Goal: Transaction & Acquisition: Obtain resource

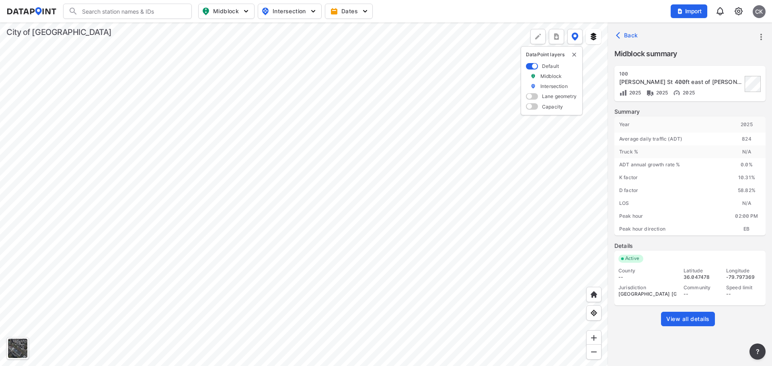
click at [292, 185] on div at bounding box center [304, 195] width 608 height 344
click at [629, 36] on span "Back" at bounding box center [628, 35] width 21 height 8
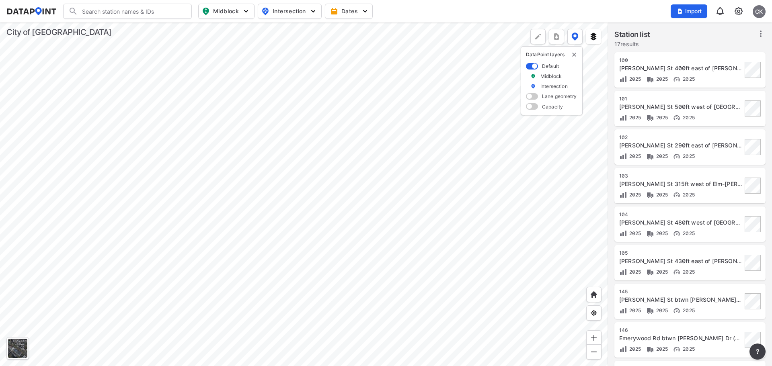
click at [476, 247] on div at bounding box center [304, 195] width 608 height 344
click at [390, 236] on div at bounding box center [304, 195] width 608 height 344
click at [456, 146] on div at bounding box center [304, 195] width 608 height 344
click at [435, 189] on div at bounding box center [304, 195] width 608 height 344
click at [399, 227] on div at bounding box center [304, 195] width 608 height 344
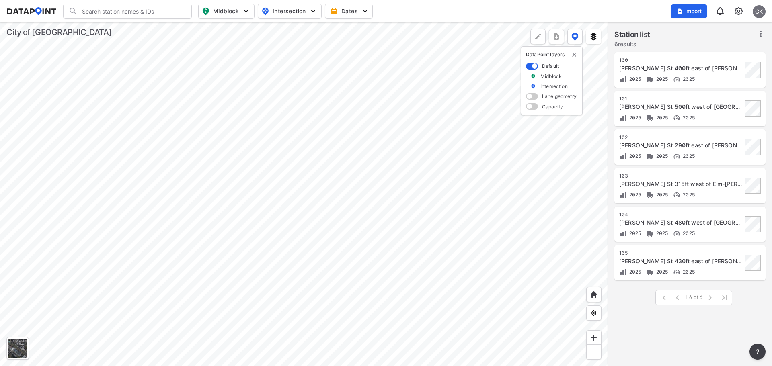
click at [436, 156] on div at bounding box center [304, 195] width 608 height 344
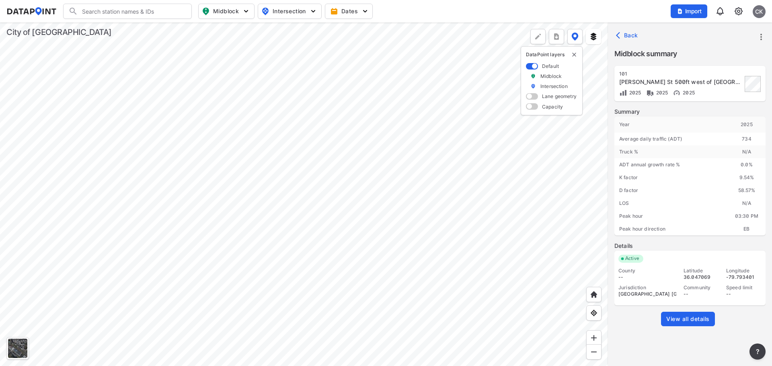
click at [690, 320] on span "View all details" at bounding box center [687, 319] width 43 height 8
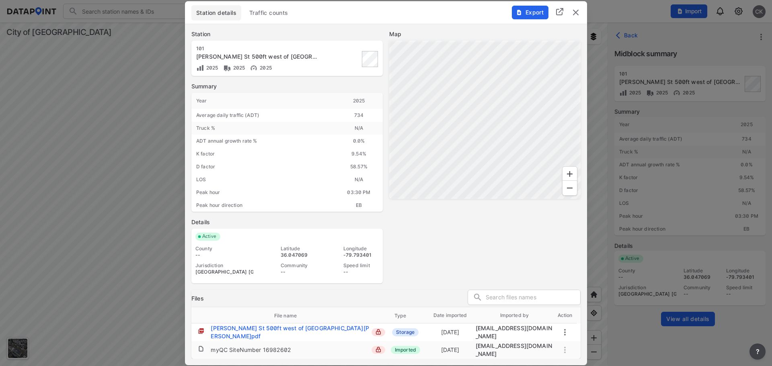
click at [273, 12] on span "Traffic counts" at bounding box center [268, 13] width 39 height 8
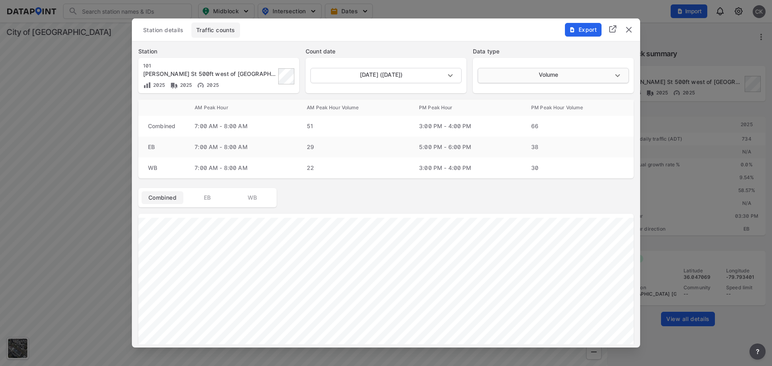
click at [552, 72] on body "Search Please enter a search term. Midblock Intersection Dates Import CK Import…" at bounding box center [386, 183] width 772 height 366
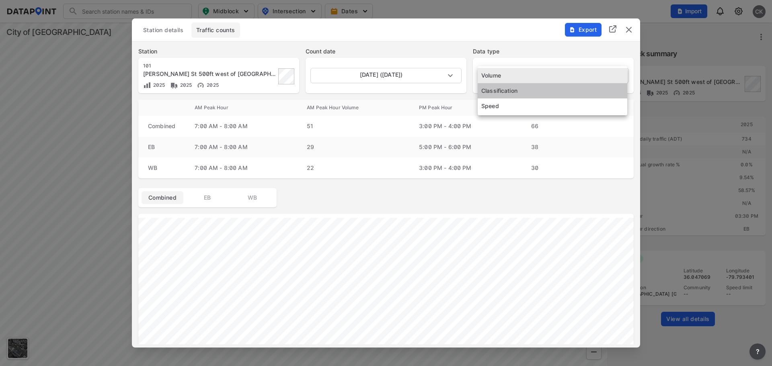
click at [526, 91] on li "Classification" at bounding box center [553, 90] width 150 height 15
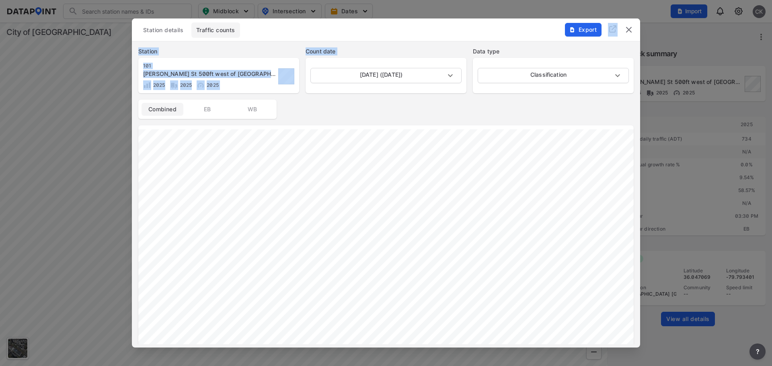
drag, startPoint x: 345, startPoint y: 26, endPoint x: 454, endPoint y: 84, distance: 123.8
click at [454, 84] on div "Station details Traffic counts Export Station 101 Terrell St 500ft west of Elm-…" at bounding box center [386, 183] width 508 height 330
click at [399, 44] on div "Station 101 Terrell St 500ft west of Elm-Eugene St 2025 2025 2025 Count date Ma…" at bounding box center [386, 70] width 508 height 59
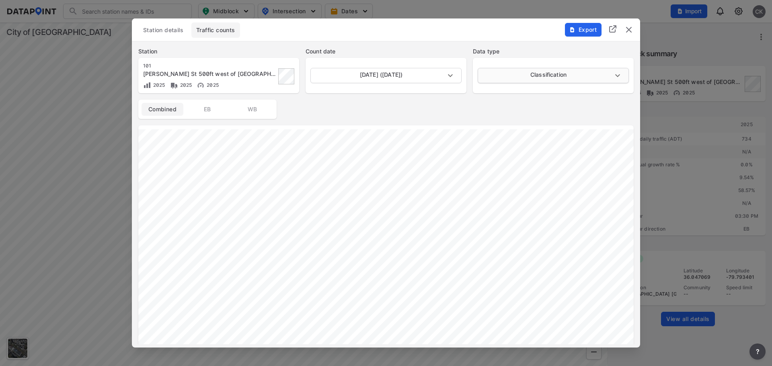
click at [546, 70] on body "Search Please enter a search term. Midblock Intersection Dates Import CK Import…" at bounding box center [386, 183] width 772 height 366
click at [511, 94] on li "Speed" at bounding box center [553, 90] width 150 height 15
type input "Speed"
click at [582, 29] on span "Export" at bounding box center [582, 30] width 27 height 8
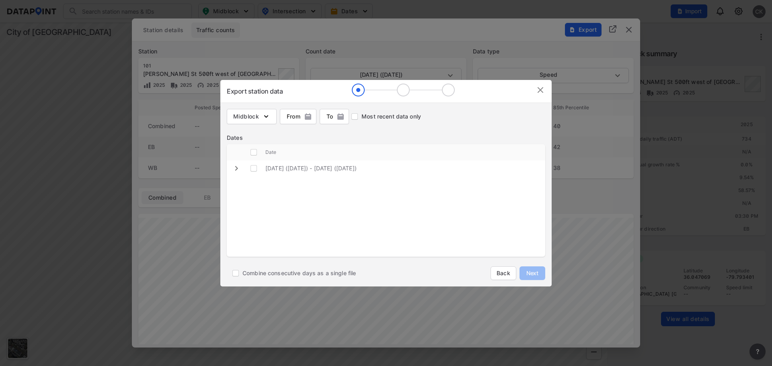
click at [538, 89] on img at bounding box center [541, 90] width 10 height 10
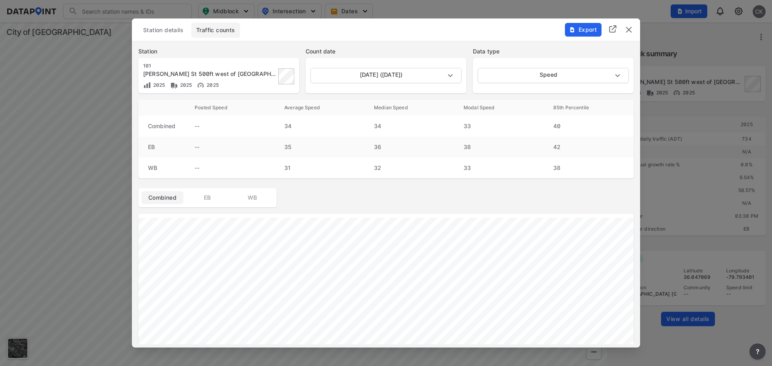
click at [631, 30] on img "delete" at bounding box center [629, 30] width 10 height 10
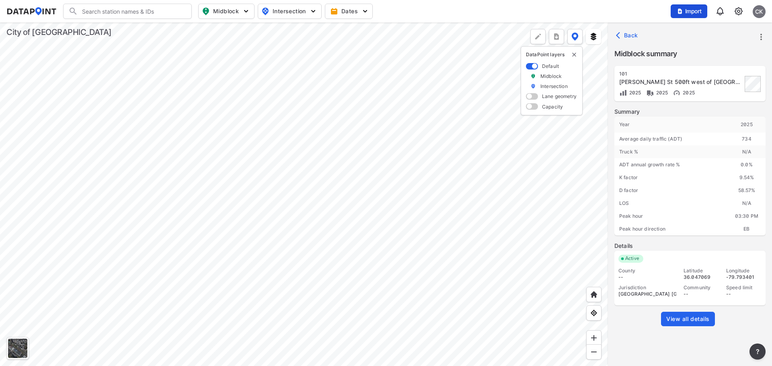
click at [688, 10] on span "Import" at bounding box center [689, 11] width 27 height 8
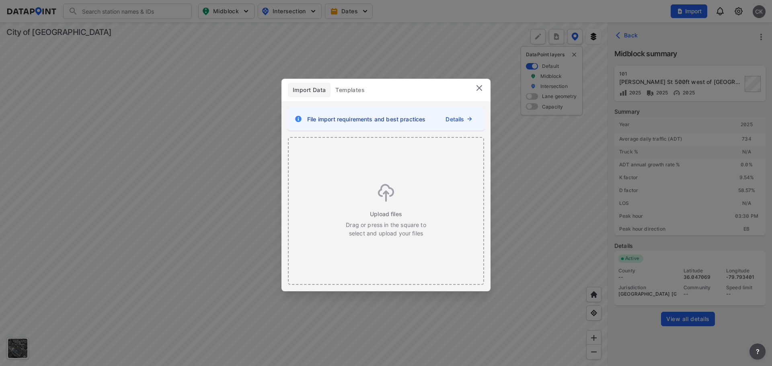
click at [368, 120] on span "File import requirements and best practices" at bounding box center [366, 119] width 118 height 8
click at [467, 120] on div "Details" at bounding box center [448, 119] width 47 height 8
click at [456, 119] on link "Details" at bounding box center [455, 119] width 18 height 8
click at [477, 87] on img at bounding box center [480, 88] width 10 height 10
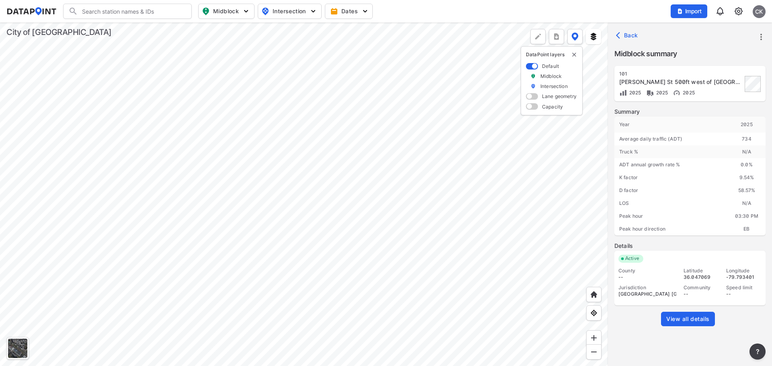
click at [433, 160] on div at bounding box center [304, 195] width 608 height 344
click at [685, 321] on span "View all details" at bounding box center [687, 319] width 43 height 8
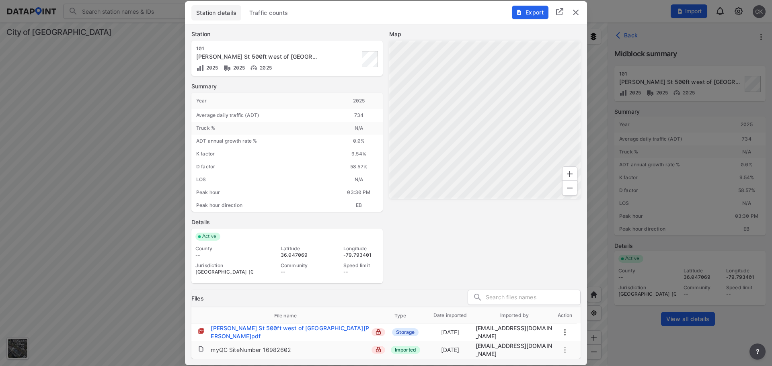
click at [528, 11] on span "Export" at bounding box center [529, 12] width 27 height 8
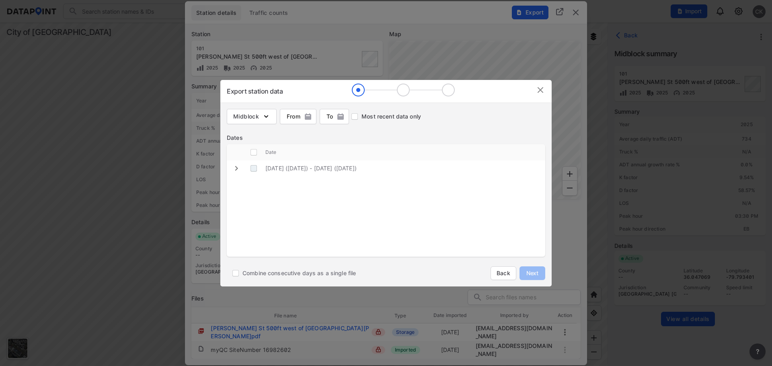
click at [256, 169] on \(Thursday\) "decorative checkbox" at bounding box center [253, 168] width 15 height 15
checkbox \(Thursday\) "true"
checkbox input "true"
click at [298, 117] on span "button" at bounding box center [297, 117] width 37 height 8
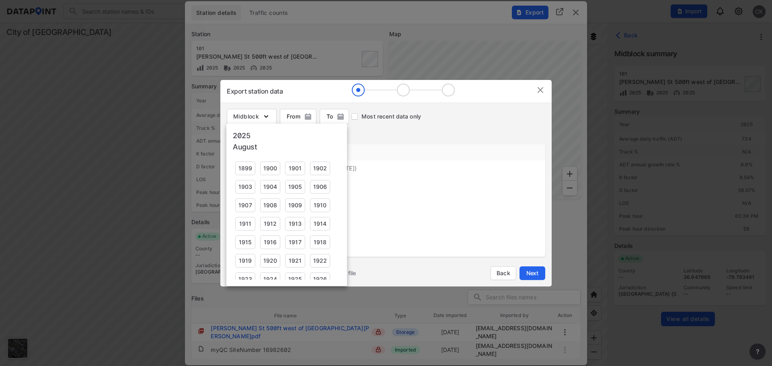
scroll to position [522, 0]
click at [298, 117] on div at bounding box center [386, 183] width 772 height 366
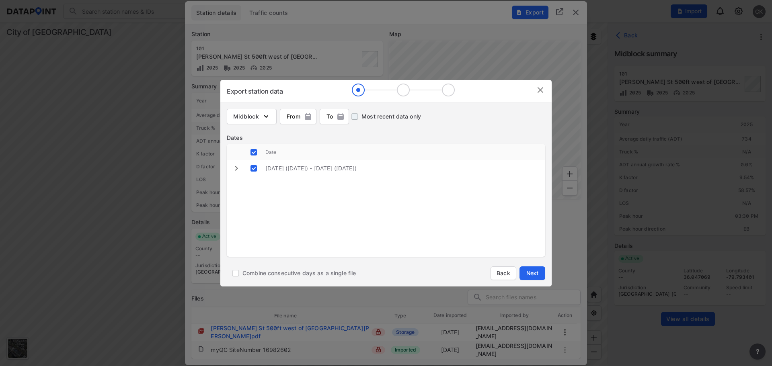
click at [361, 118] on input "Most recent data only" at bounding box center [355, 117] width 14 height 14
checkbox input "true"
checkbox input "false"
checkbox \(Thursday\) "false"
click at [237, 169] on icon "expand row" at bounding box center [236, 168] width 3 height 5
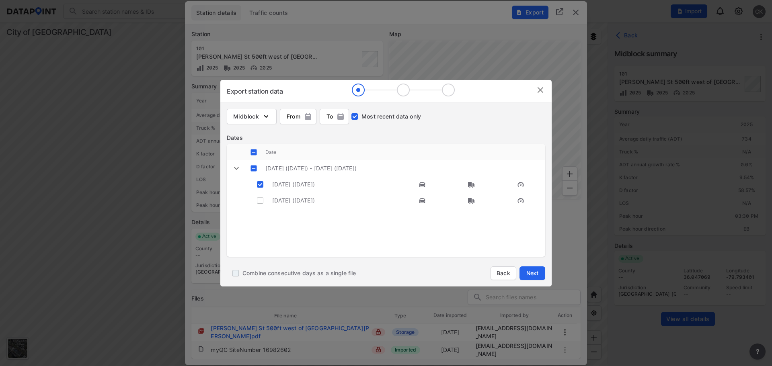
click at [233, 275] on input "Combine consecutive days as a single file" at bounding box center [236, 274] width 14 height 14
click at [236, 275] on input "Combine consecutive days as a single file" at bounding box center [236, 274] width 14 height 14
checkbox input "false"
click at [259, 198] on input "decorative checkbox" at bounding box center [260, 200] width 15 height 15
checkbox input "true"
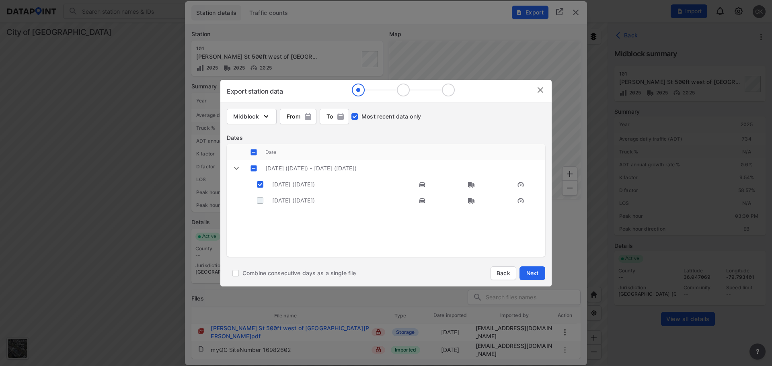
checkbox input "true"
checkbox \(Thursday\) "true"
click at [538, 274] on span "Next" at bounding box center [532, 273] width 16 height 8
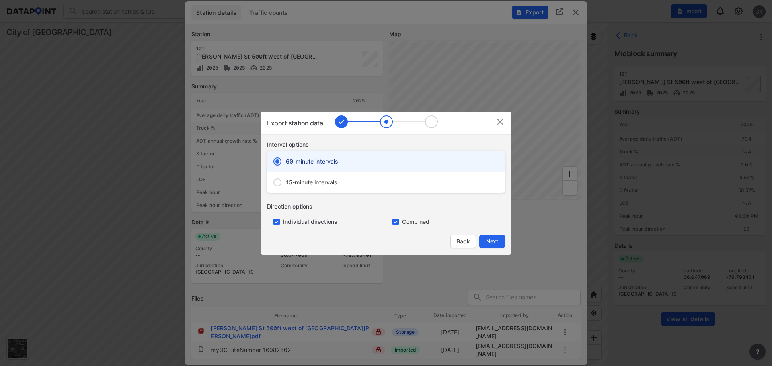
click at [278, 183] on input "15-minute intervals" at bounding box center [277, 182] width 17 height 17
radio input "true"
radio input "false"
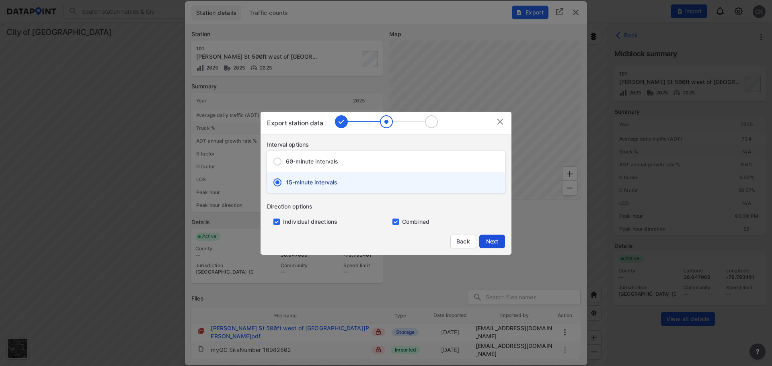
click at [500, 245] on span "Next" at bounding box center [492, 242] width 16 height 8
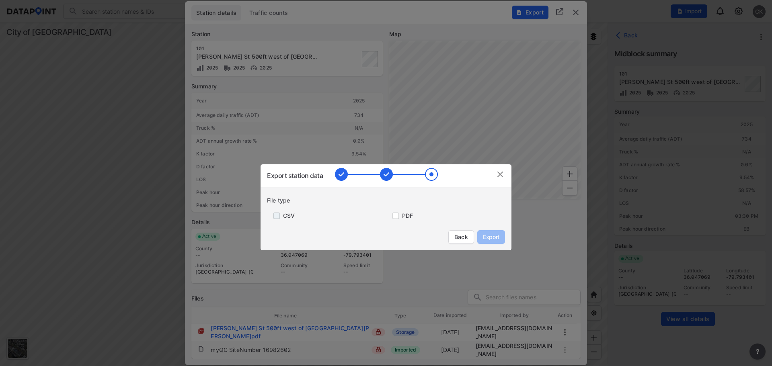
click at [273, 217] on input "primary checkbox" at bounding box center [275, 216] width 16 height 6
checkbox input "true"
click at [497, 238] on span "Export" at bounding box center [491, 237] width 18 height 8
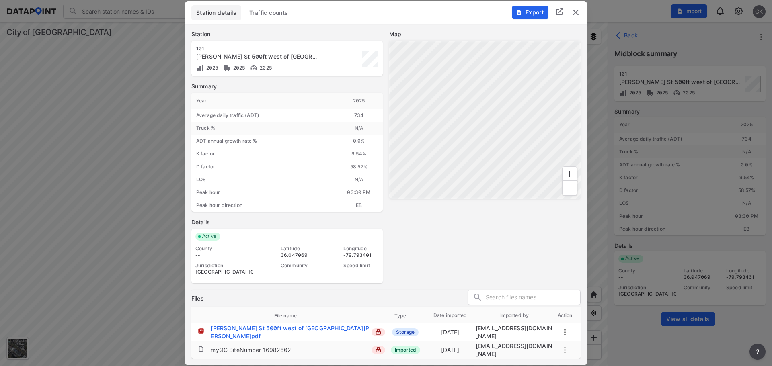
click at [577, 13] on img "delete" at bounding box center [576, 13] width 10 height 10
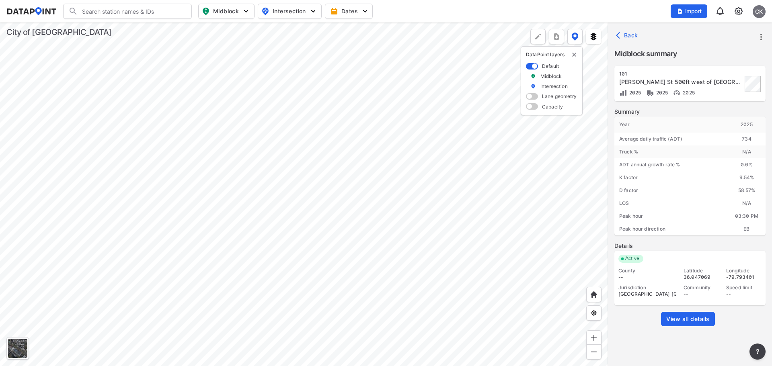
click at [676, 320] on span "View all details" at bounding box center [687, 319] width 43 height 8
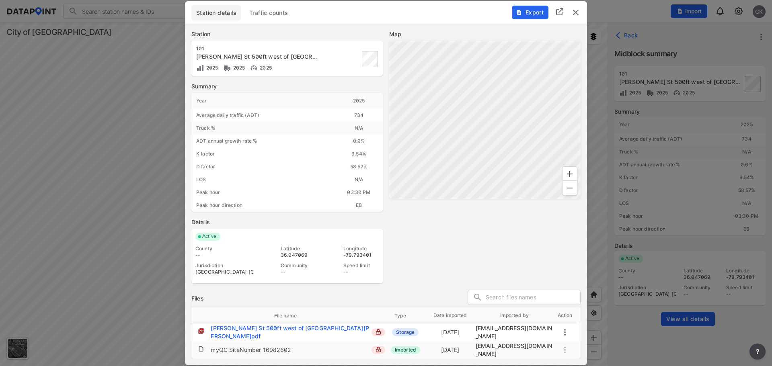
click at [260, 16] on span "Traffic counts" at bounding box center [268, 13] width 39 height 8
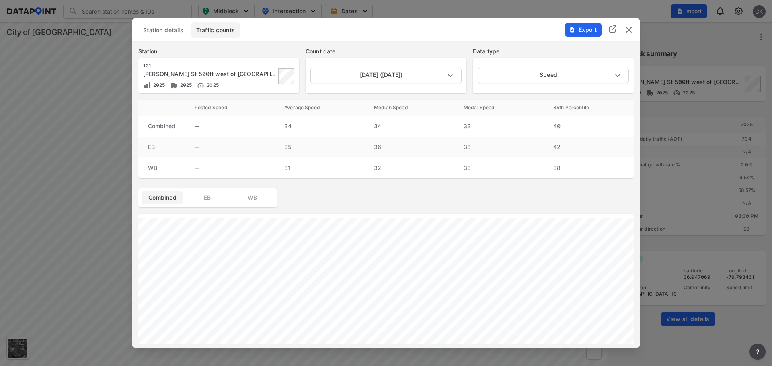
click at [627, 27] on img "delete" at bounding box center [629, 30] width 10 height 10
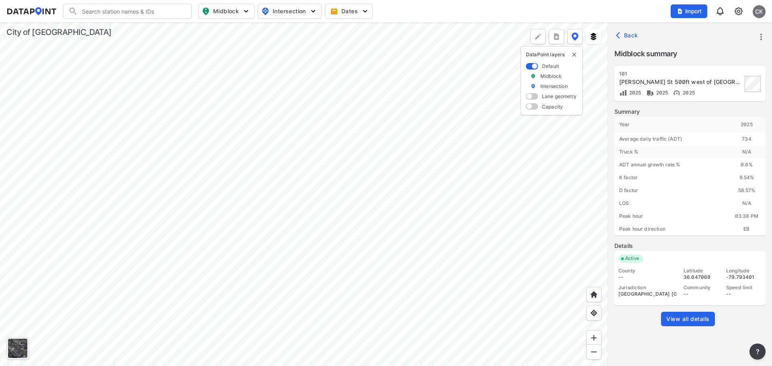
click at [304, 219] on div at bounding box center [304, 195] width 608 height 344
click at [310, 263] on div at bounding box center [304, 195] width 608 height 344
click at [632, 34] on span "Back" at bounding box center [628, 35] width 21 height 8
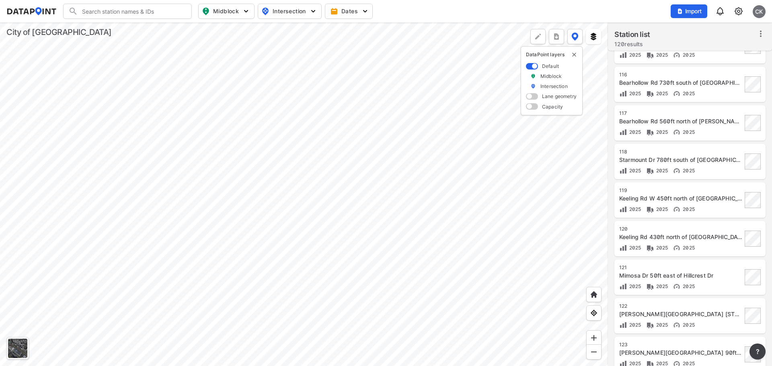
scroll to position [678, 0]
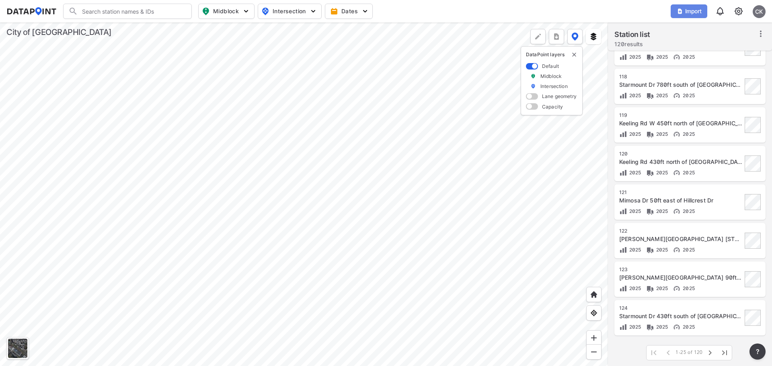
click at [690, 10] on span "Import" at bounding box center [689, 11] width 27 height 8
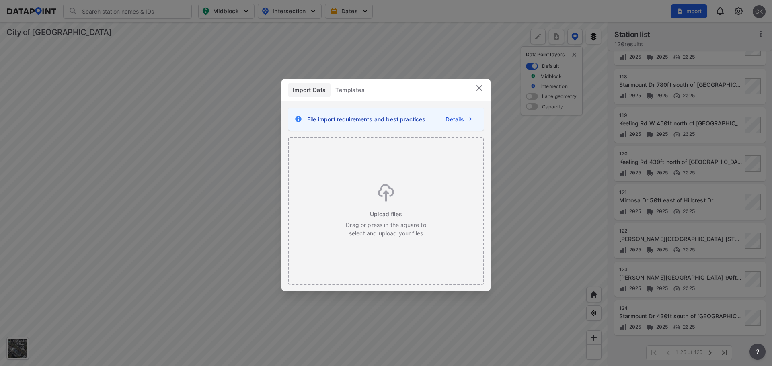
click at [478, 86] on img at bounding box center [480, 88] width 10 height 10
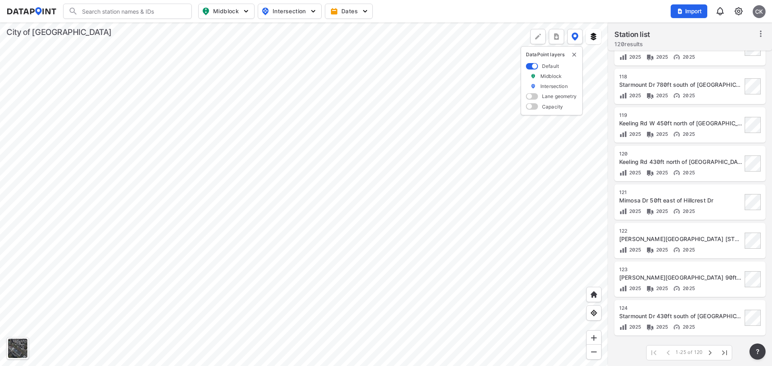
click at [427, 135] on div at bounding box center [304, 195] width 608 height 344
click at [761, 12] on div "CK" at bounding box center [759, 11] width 13 height 13
click at [719, 43] on p "Log out" at bounding box center [732, 46] width 68 height 14
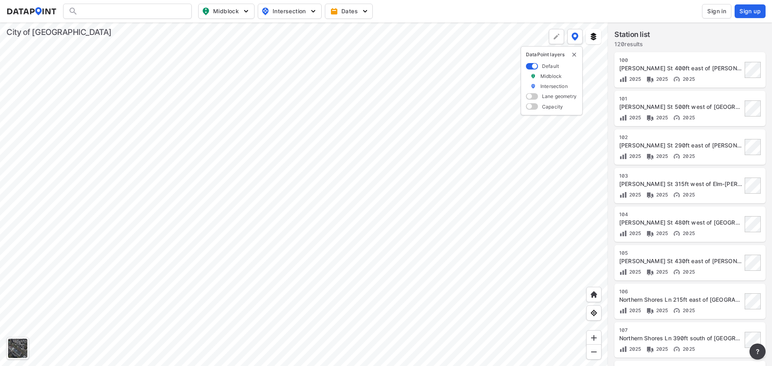
click at [325, 259] on div at bounding box center [304, 195] width 608 height 344
click at [649, 69] on div "[PERSON_NAME] St 400ft east of [PERSON_NAME]" at bounding box center [680, 68] width 123 height 8
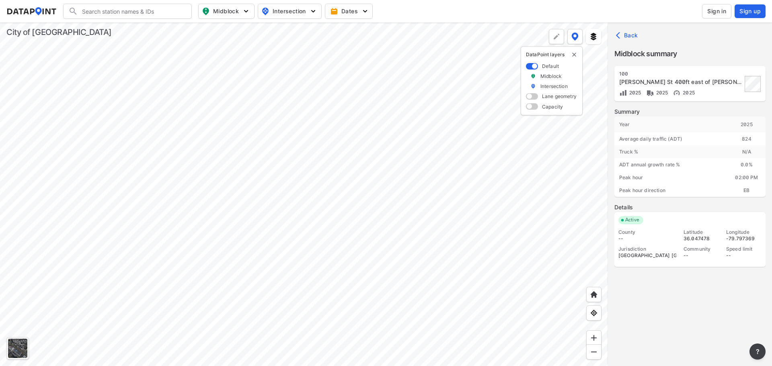
click at [630, 37] on span "Back" at bounding box center [628, 35] width 21 height 8
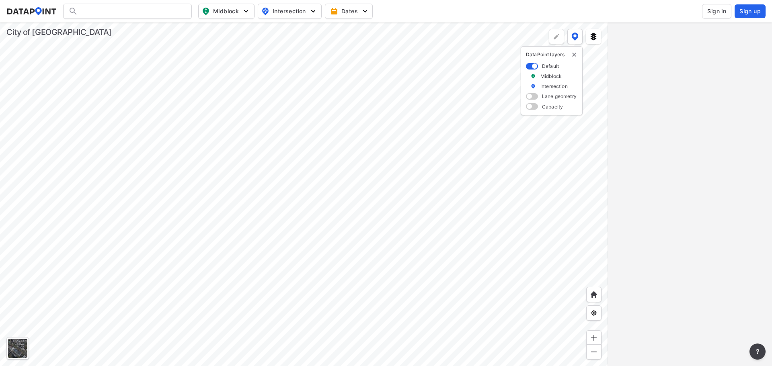
click at [576, 54] on img "delete" at bounding box center [574, 54] width 6 height 6
click at [600, 33] on button at bounding box center [593, 36] width 15 height 15
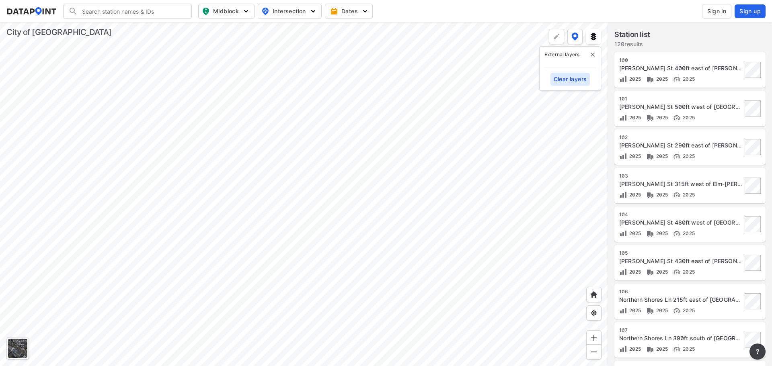
click at [594, 50] on div "External layers Clear layers" at bounding box center [570, 68] width 62 height 45
click at [678, 73] on div "[STREET_ADDRESS][PERSON_NAME][PERSON_NAME]" at bounding box center [680, 70] width 123 height 26
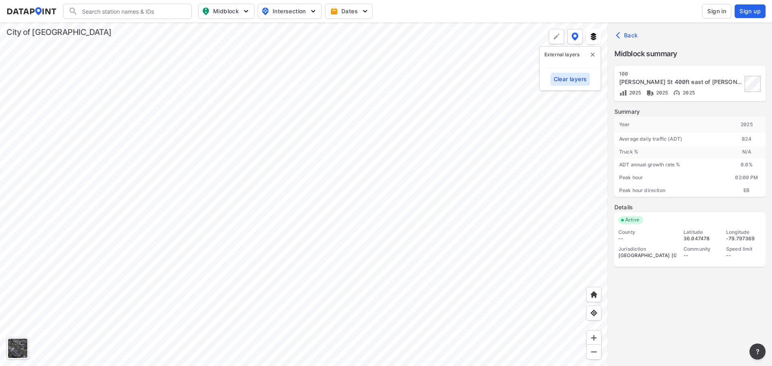
drag, startPoint x: 676, startPoint y: 325, endPoint x: 717, endPoint y: 354, distance: 50.2
click at [676, 325] on div "100 [PERSON_NAME] St 400ft east of [PERSON_NAME] 2025 2025 2025 Summary Year [D…" at bounding box center [689, 221] width 151 height 310
drag, startPoint x: 717, startPoint y: 354, endPoint x: 711, endPoint y: 357, distance: 6.3
click at [715, 356] on div "100 [PERSON_NAME] St 400ft east of [PERSON_NAME] 2025 2025 2025 Summary Year [D…" at bounding box center [689, 221] width 151 height 310
drag, startPoint x: 709, startPoint y: 355, endPoint x: 681, endPoint y: 347, distance: 28.9
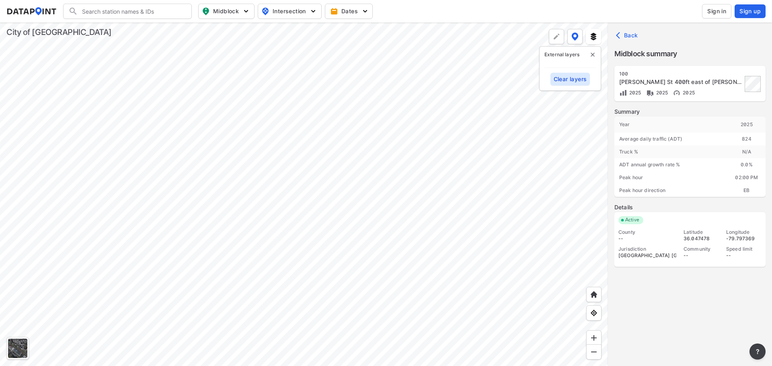
click at [703, 352] on div "100 [PERSON_NAME] St 400ft east of [PERSON_NAME] 2025 2025 2025 Summary Year [D…" at bounding box center [689, 221] width 151 height 310
click at [681, 347] on div "100 [PERSON_NAME] St 400ft east of [PERSON_NAME] 2025 2025 2025 Summary Year [D…" at bounding box center [689, 221] width 151 height 310
click at [675, 349] on div "100 [PERSON_NAME] St 400ft east of [PERSON_NAME] 2025 2025 2025 Summary Year [D…" at bounding box center [689, 221] width 151 height 310
drag, startPoint x: 672, startPoint y: 349, endPoint x: 668, endPoint y: 351, distance: 4.5
click at [671, 350] on div "100 [PERSON_NAME] St 400ft east of [PERSON_NAME] 2025 2025 2025 Summary Year [D…" at bounding box center [689, 221] width 151 height 310
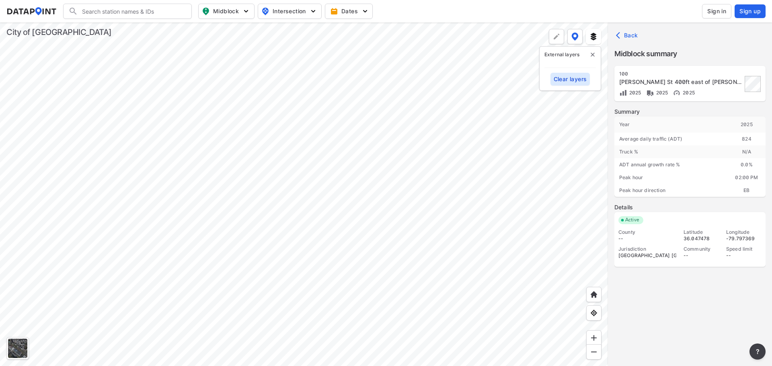
click at [657, 348] on div "100 [PERSON_NAME] St 400ft east of [PERSON_NAME] 2025 2025 2025 Summary Year [D…" at bounding box center [689, 221] width 151 height 310
click at [659, 343] on div "100 [PERSON_NAME] St 400ft east of [PERSON_NAME] 2025 2025 2025 Summary Year [D…" at bounding box center [689, 221] width 151 height 310
click at [693, 321] on div "100 [PERSON_NAME] St 400ft east of [PERSON_NAME] 2025 2025 2025 Summary Year [D…" at bounding box center [689, 221] width 151 height 310
drag, startPoint x: 677, startPoint y: 305, endPoint x: 693, endPoint y: 343, distance: 41.3
click at [677, 306] on div "100 [PERSON_NAME] St 400ft east of [PERSON_NAME] 2025 2025 2025 Summary Year [D…" at bounding box center [689, 221] width 151 height 310
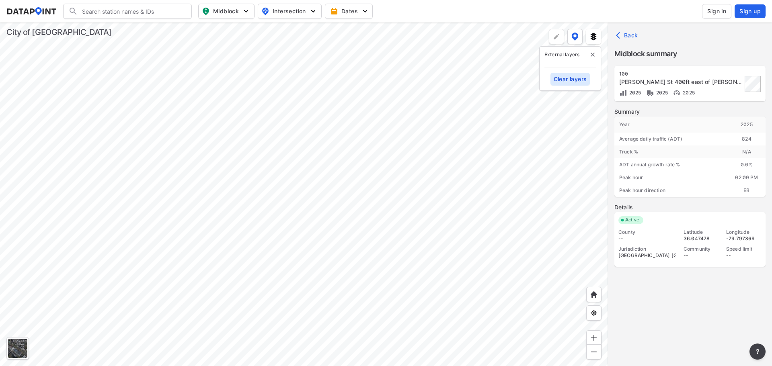
click at [693, 349] on div "100 [PERSON_NAME] St 400ft east of [PERSON_NAME] 2025 2025 2025 Summary Year [D…" at bounding box center [689, 221] width 151 height 310
drag, startPoint x: 691, startPoint y: 349, endPoint x: 676, endPoint y: 350, distance: 15.3
click at [677, 350] on div "100 [PERSON_NAME] St 400ft east of [PERSON_NAME] 2025 2025 2025 Summary Year [D…" at bounding box center [689, 221] width 151 height 310
click at [698, 53] on label "Midblock summary" at bounding box center [689, 53] width 151 height 11
click at [711, 8] on span "Sign in" at bounding box center [716, 11] width 19 height 8
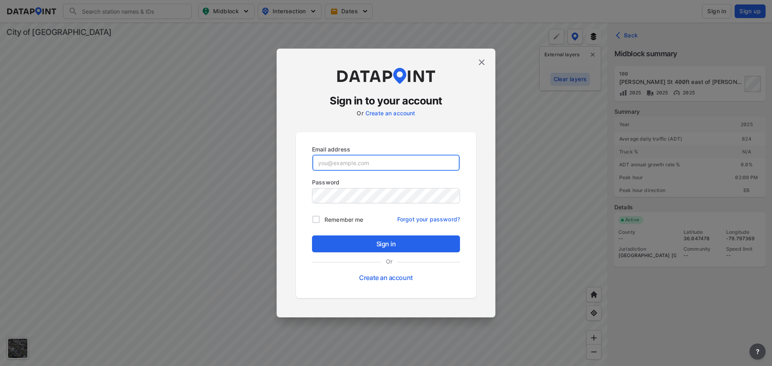
type input "[PERSON_NAME][EMAIL_ADDRESS][PERSON_NAME][DOMAIN_NAME]"
click at [316, 221] on input "Remember me" at bounding box center [316, 219] width 17 height 17
checkbox input "true"
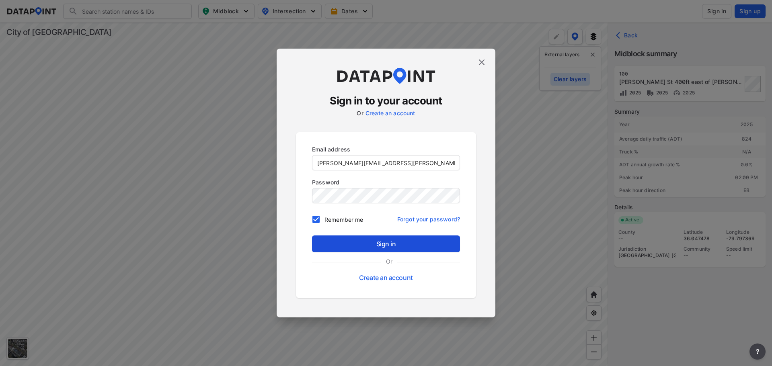
click at [339, 239] on span "Sign in" at bounding box center [385, 244] width 135 height 10
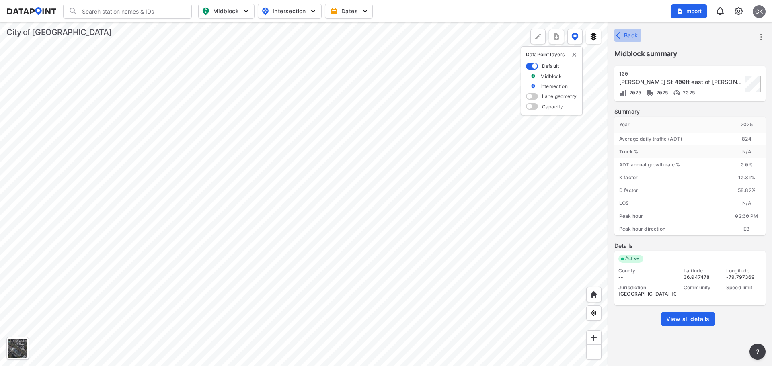
click at [625, 34] on span "Back" at bounding box center [628, 35] width 21 height 8
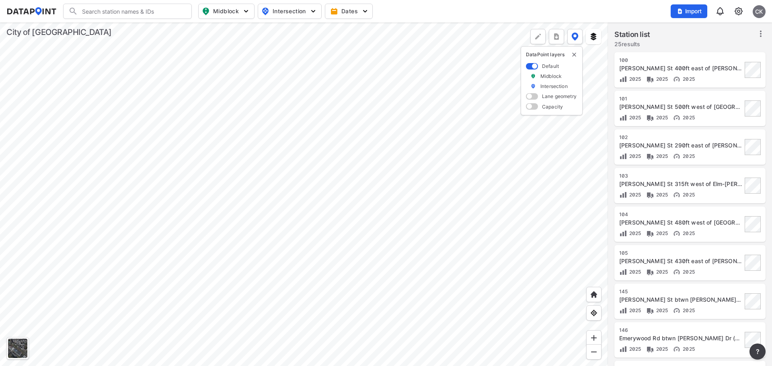
click at [313, 181] on div at bounding box center [304, 195] width 608 height 344
click at [383, 220] on div at bounding box center [304, 195] width 608 height 344
click at [575, 53] on img "delete" at bounding box center [574, 54] width 6 height 6
click at [344, 260] on div at bounding box center [304, 195] width 608 height 344
click at [319, 219] on div at bounding box center [304, 195] width 608 height 344
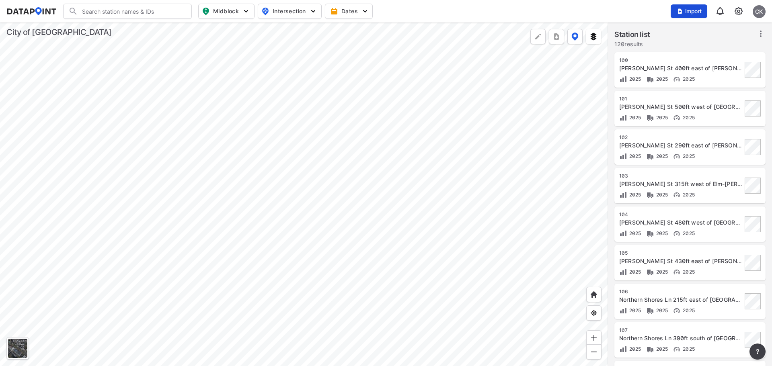
click at [682, 11] on img "button" at bounding box center [680, 11] width 6 height 6
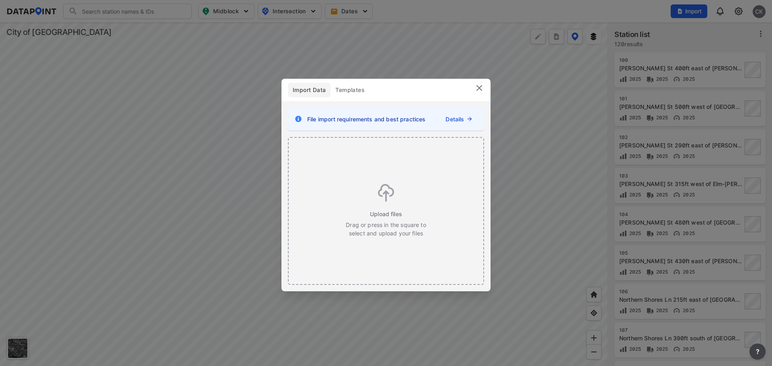
click at [480, 88] on img at bounding box center [480, 88] width 10 height 10
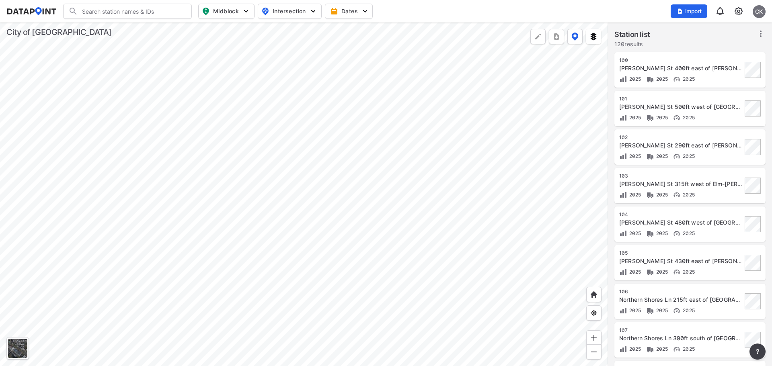
click at [475, 220] on div at bounding box center [304, 195] width 608 height 344
click at [672, 12] on button "Import" at bounding box center [689, 11] width 37 height 14
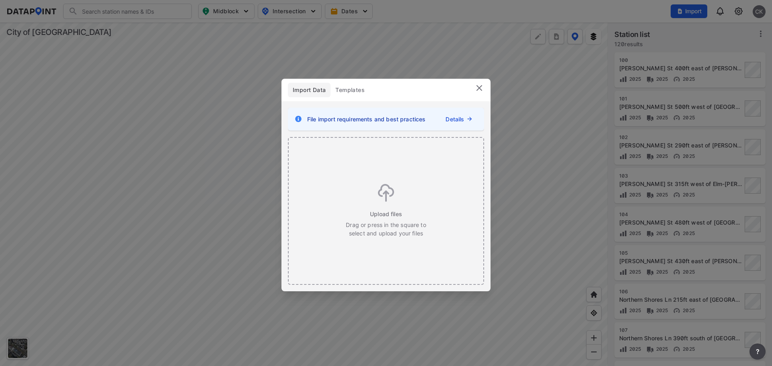
click at [468, 121] on icon at bounding box center [469, 119] width 6 height 6
click at [457, 118] on link "Details" at bounding box center [455, 119] width 18 height 8
click at [479, 90] on img at bounding box center [480, 88] width 10 height 10
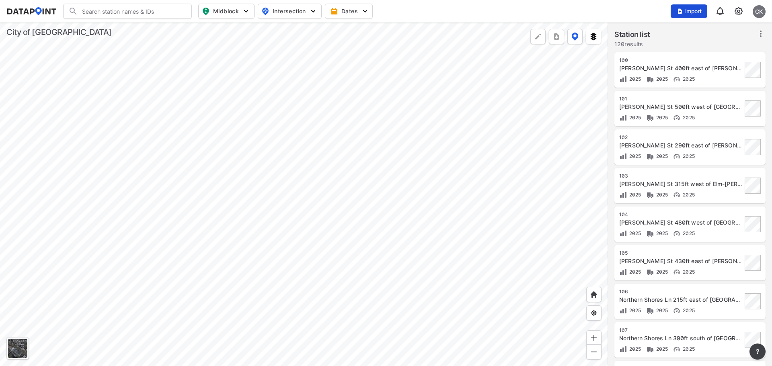
click at [691, 10] on span "Import" at bounding box center [689, 11] width 27 height 8
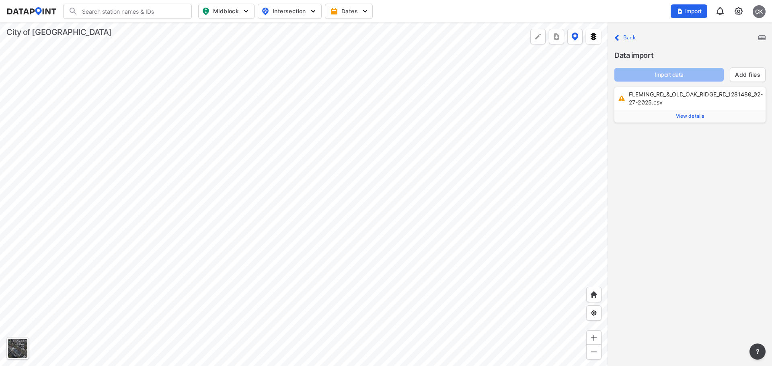
click at [422, 249] on div at bounding box center [304, 195] width 608 height 344
click at [688, 114] on span "View details" at bounding box center [690, 116] width 29 height 6
click at [691, 136] on input "text" at bounding box center [712, 137] width 83 height 13
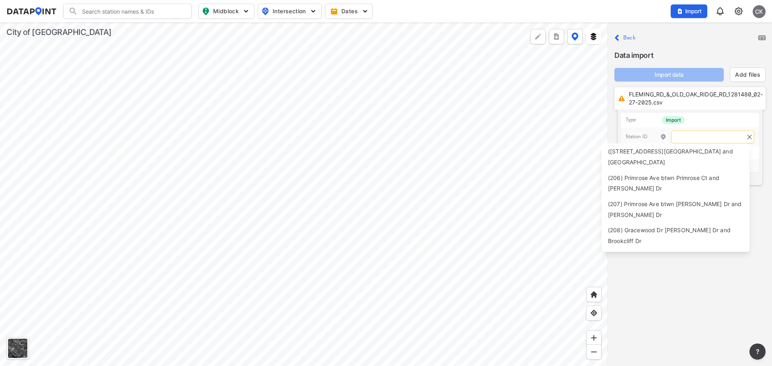
scroll to position [2543, 0]
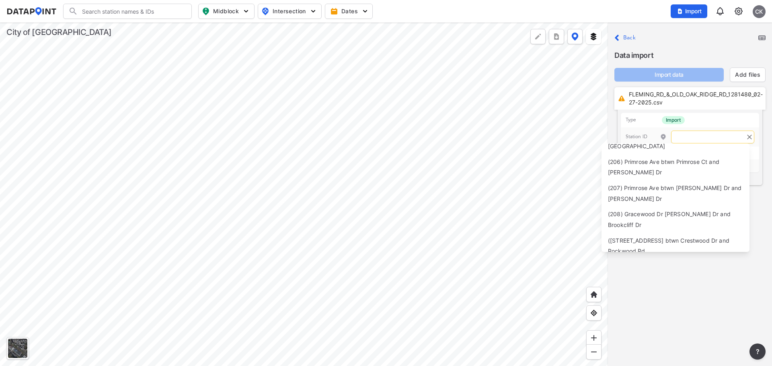
click at [696, 138] on input "text" at bounding box center [712, 137] width 83 height 13
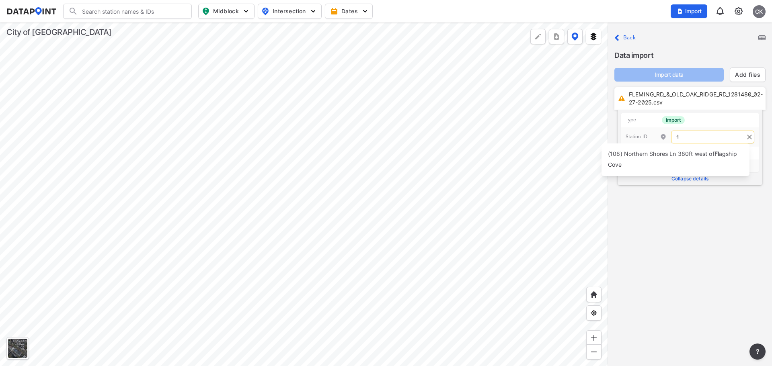
type input "f"
click at [675, 69] on div "Import data Add files" at bounding box center [689, 71] width 151 height 21
click at [688, 135] on input "text" at bounding box center [712, 137] width 83 height 13
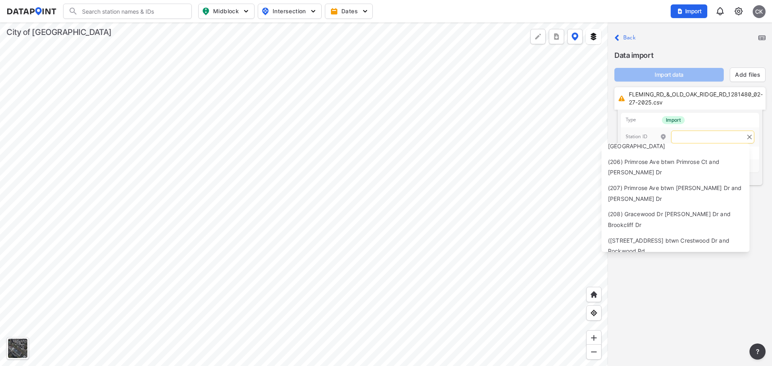
click at [739, 54] on label "Data import" at bounding box center [689, 55] width 151 height 11
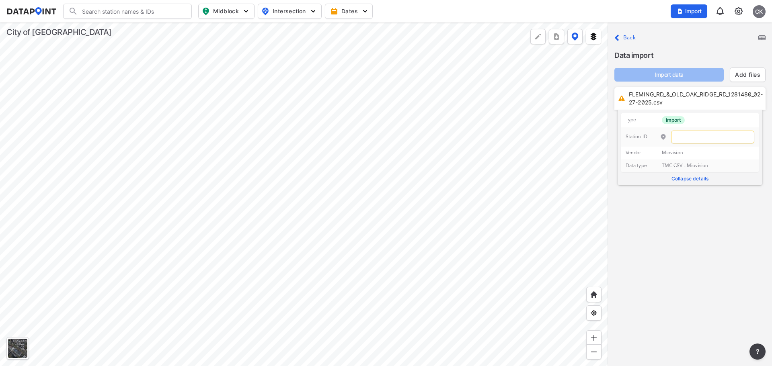
click at [634, 40] on label "Back" at bounding box center [629, 38] width 12 height 6
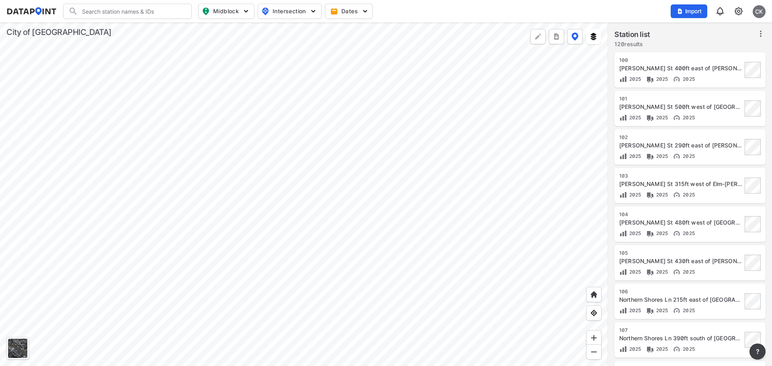
click at [640, 77] on span "2025" at bounding box center [634, 79] width 14 height 6
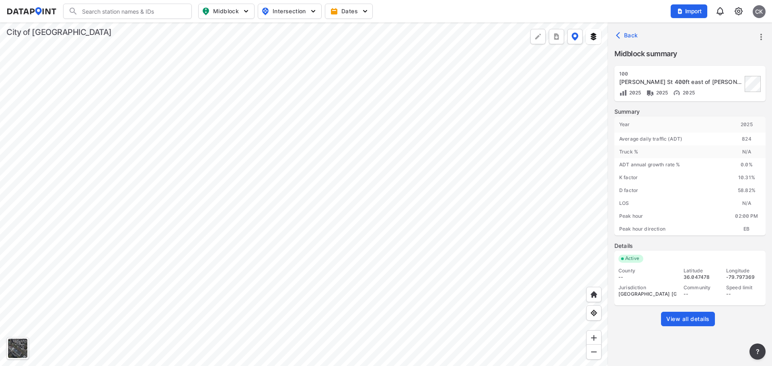
click at [684, 320] on span "View all details" at bounding box center [687, 319] width 43 height 8
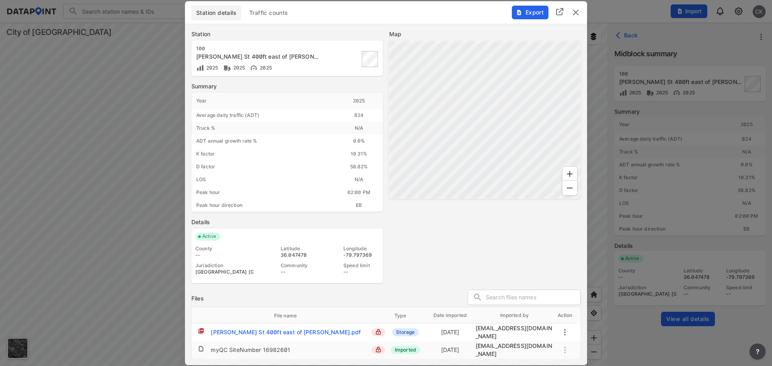
click at [574, 10] on img "delete" at bounding box center [576, 13] width 10 height 10
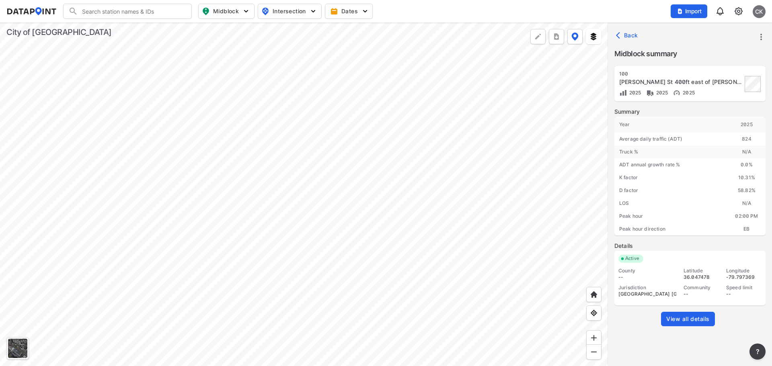
click at [266, 228] on div at bounding box center [304, 195] width 608 height 344
click at [697, 317] on span "View all details" at bounding box center [687, 319] width 43 height 8
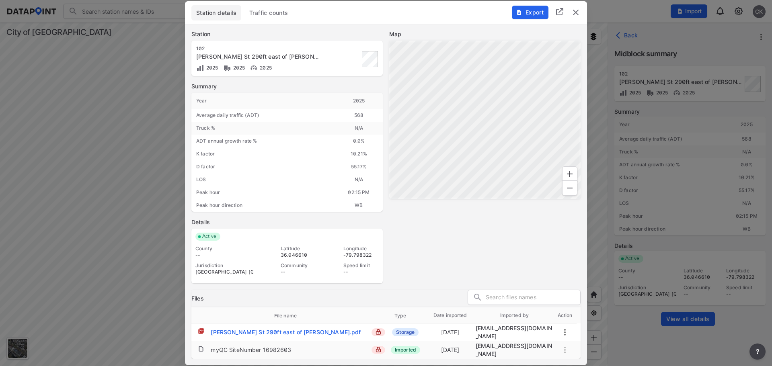
click at [575, 12] on img "delete" at bounding box center [576, 13] width 10 height 10
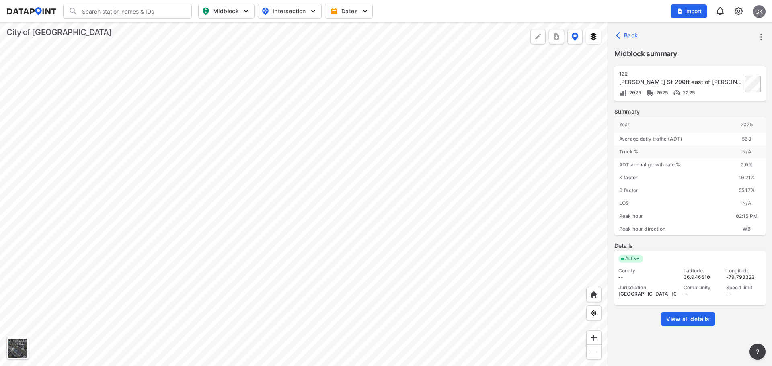
click at [113, 12] on input "Search" at bounding box center [132, 11] width 109 height 13
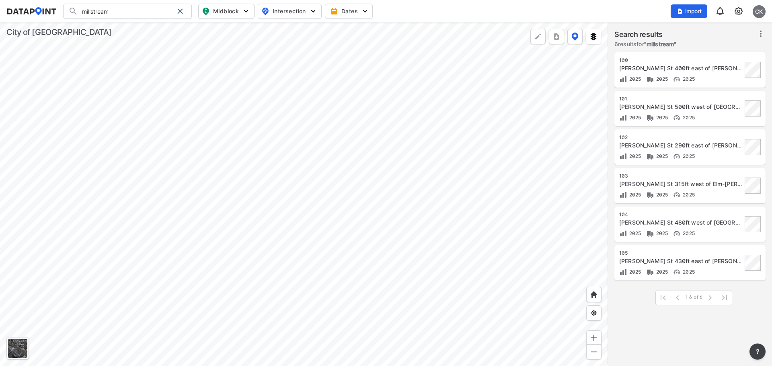
click at [113, 12] on input "millstream" at bounding box center [126, 11] width 96 height 13
type input "millstream rd"
click at [281, 307] on div at bounding box center [304, 195] width 608 height 344
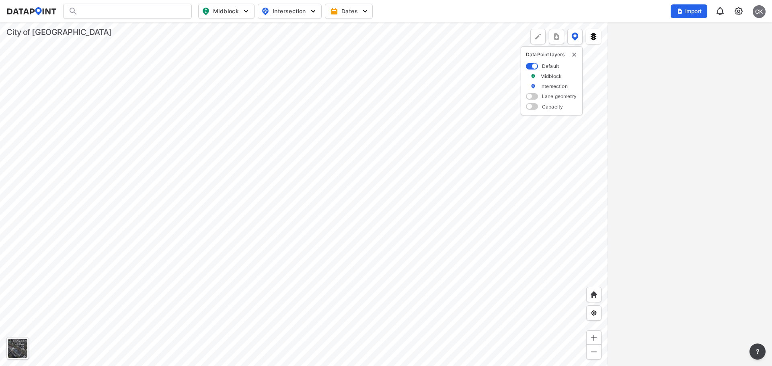
click at [152, 10] on div at bounding box center [127, 11] width 129 height 15
click at [132, 13] on input "Search" at bounding box center [132, 11] width 109 height 13
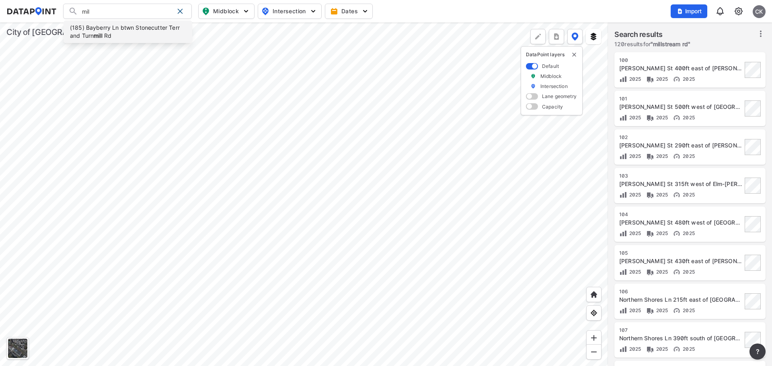
click at [115, 37] on li "(185) Bayberry Ln btwn Stonecutter Terr and Turn mil l Rd" at bounding box center [128, 32] width 129 height 23
type input "([STREET_ADDRESS] btwn Stonecutter Terr and Turnmill Rd"
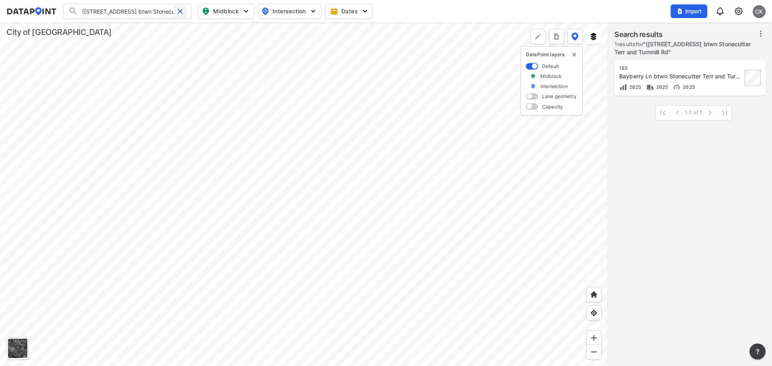
click at [178, 10] on span at bounding box center [180, 11] width 6 height 6
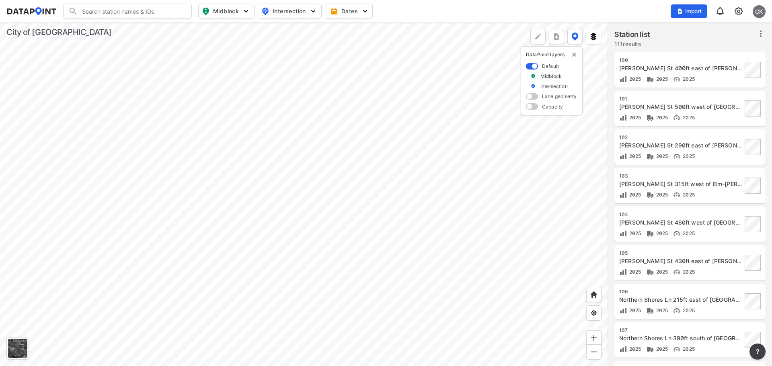
click at [373, 152] on div at bounding box center [304, 195] width 608 height 344
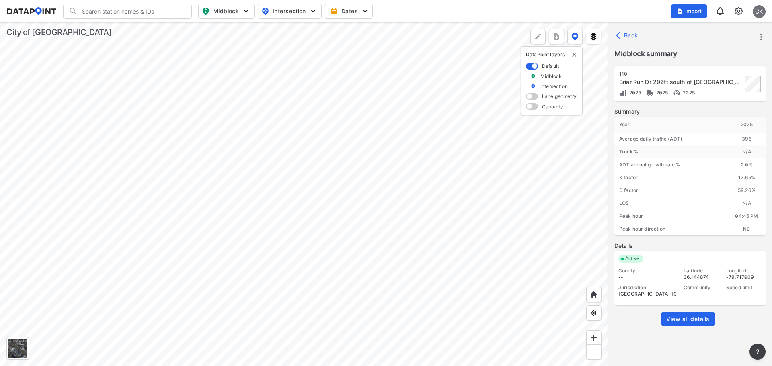
click at [685, 320] on span "View all details" at bounding box center [687, 319] width 43 height 8
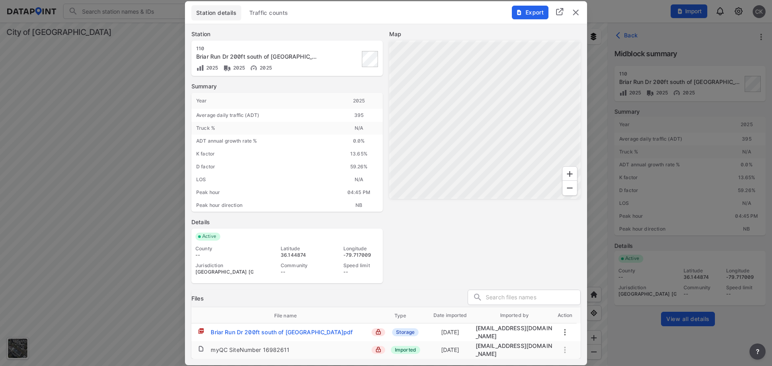
click at [581, 13] on div "Export" at bounding box center [546, 8] width 82 height 14
click at [577, 12] on img "delete" at bounding box center [576, 13] width 10 height 10
